Goal: Obtain resource: Obtain resource

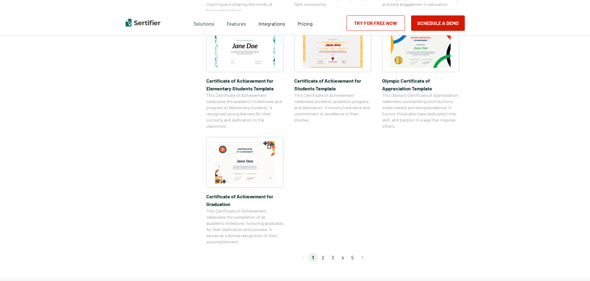
scroll to position [494, 0]
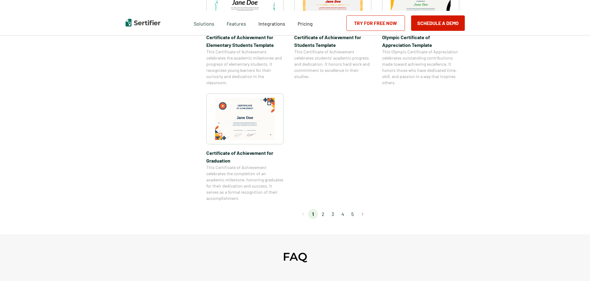
click at [244, 123] on img at bounding box center [245, 119] width 60 height 42
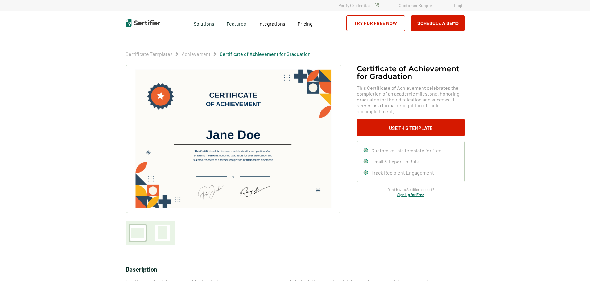
click at [266, 135] on img at bounding box center [233, 138] width 196 height 139
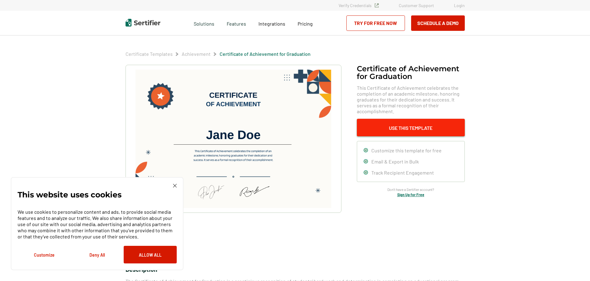
click at [436, 127] on button "Use This Template" at bounding box center [411, 128] width 108 height 18
